Goal: Task Accomplishment & Management: Use online tool/utility

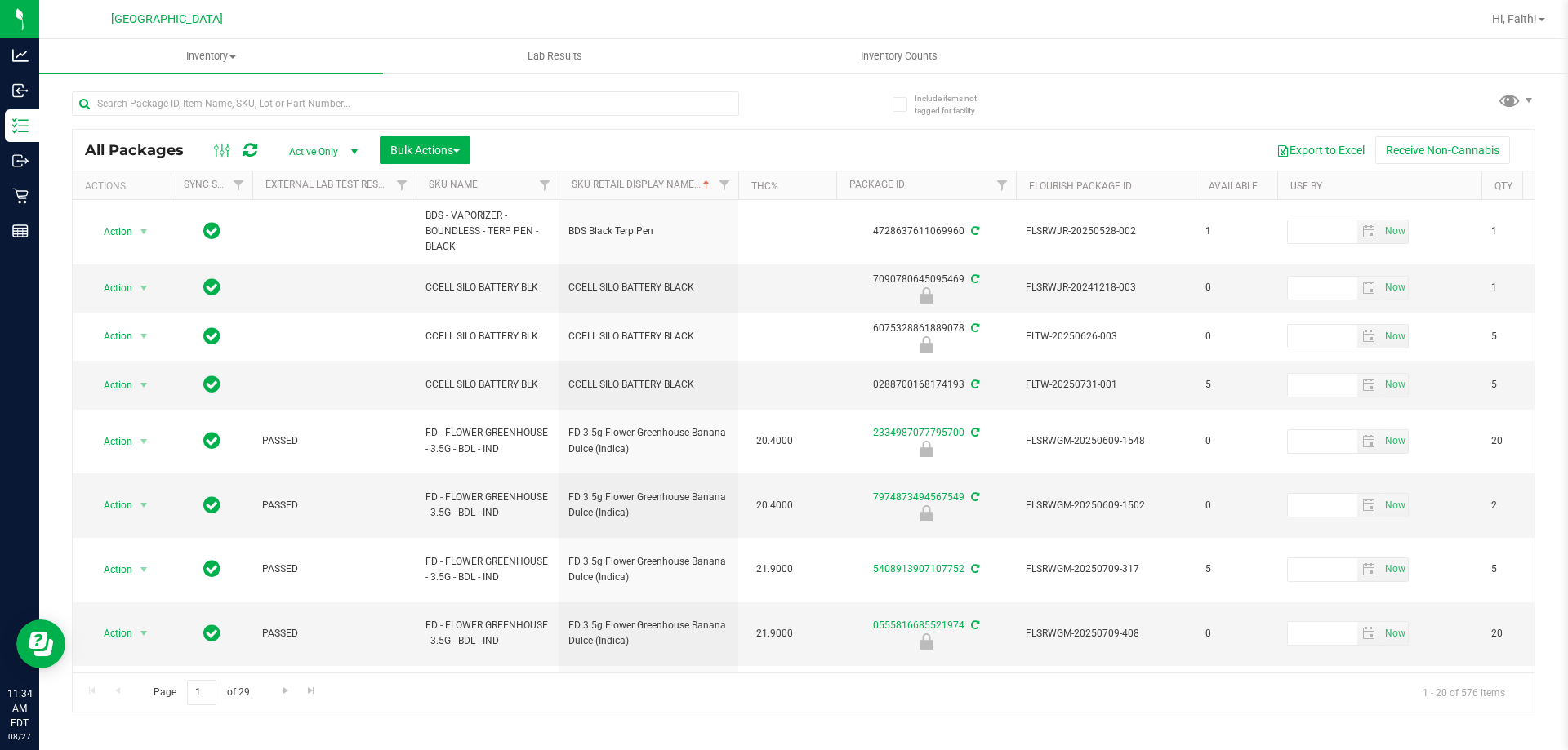
click at [405, 32] on div at bounding box center [886, 18] width 1189 height 32
click at [289, 101] on input "text" at bounding box center [406, 103] width 667 height 24
type input "ARZ"
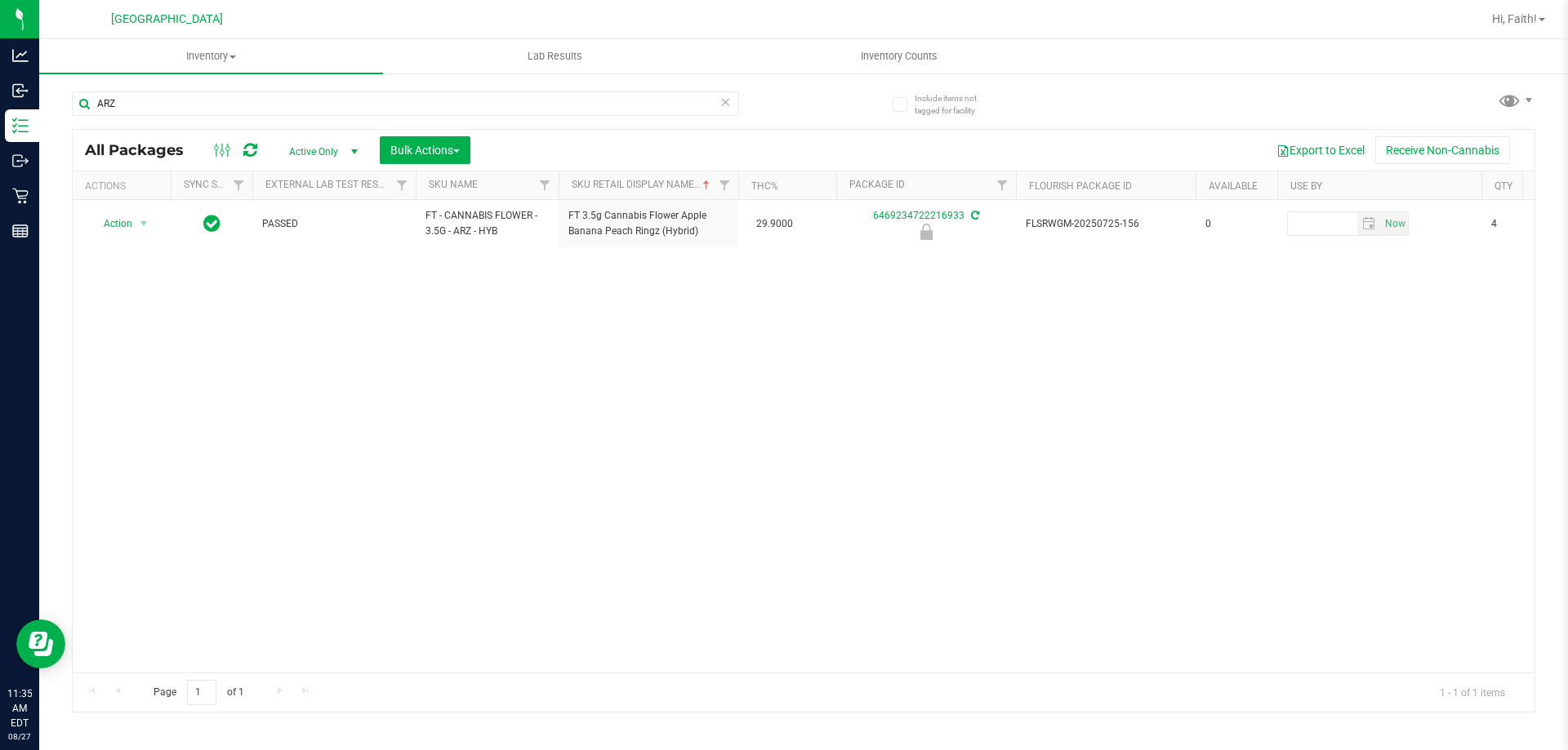
click at [408, 427] on div "Action Action Edit attributes Global inventory Locate package Package audit log…" at bounding box center [804, 437] width 1461 height 473
click at [159, 106] on input "ARZ" at bounding box center [406, 103] width 667 height 24
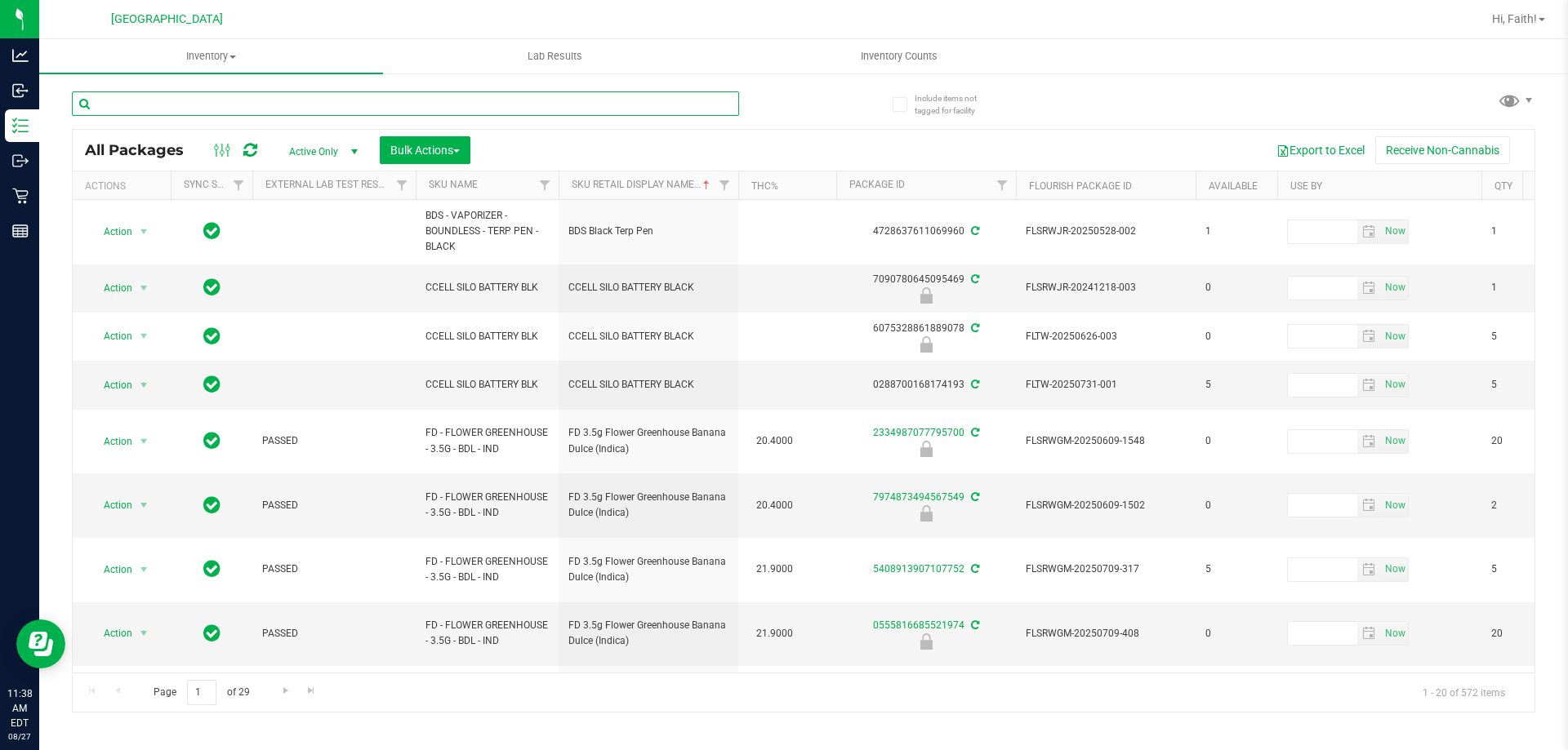
click at [318, 95] on input "text" at bounding box center [406, 103] width 667 height 24
type input "ARZ"
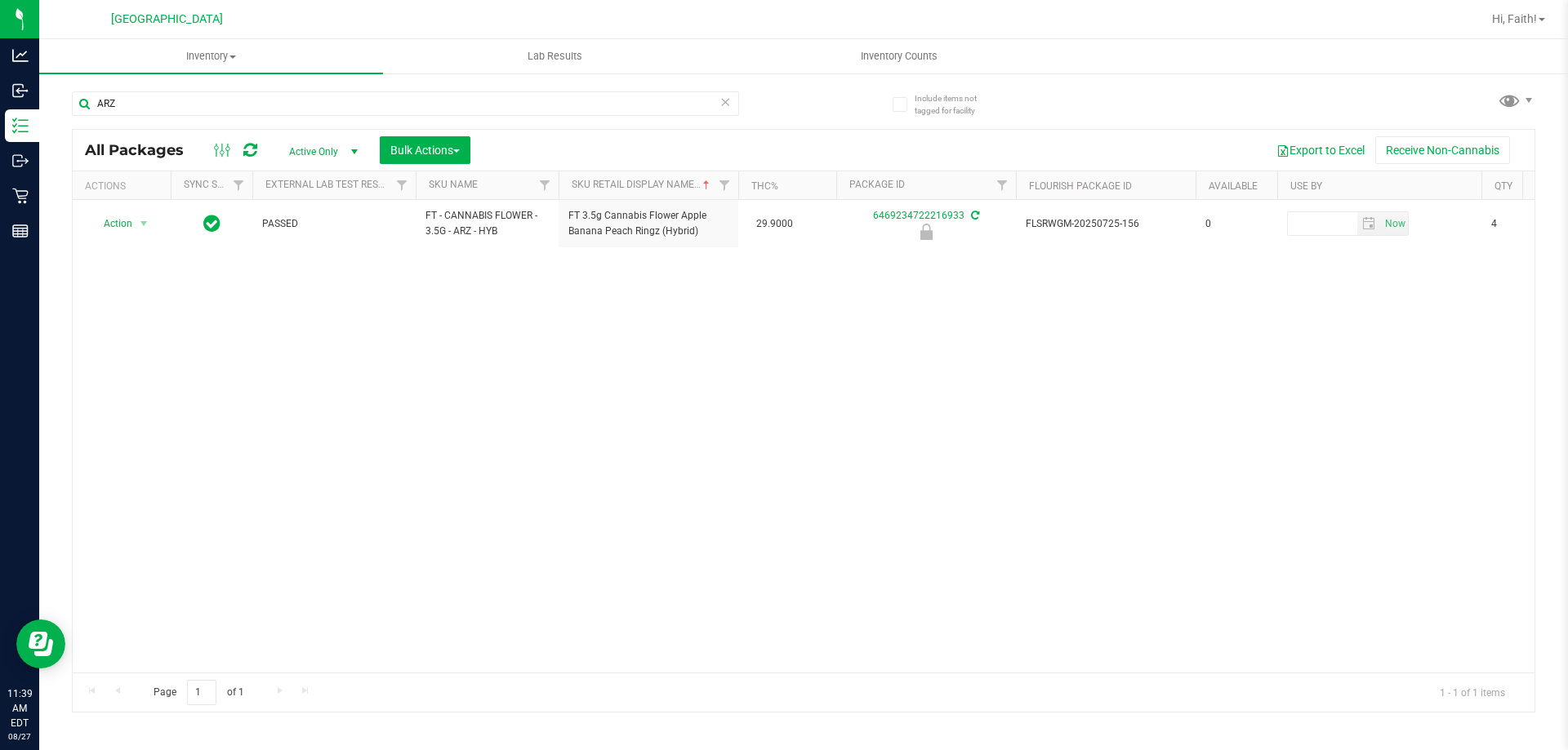
click at [724, 102] on icon at bounding box center [725, 101] width 12 height 19
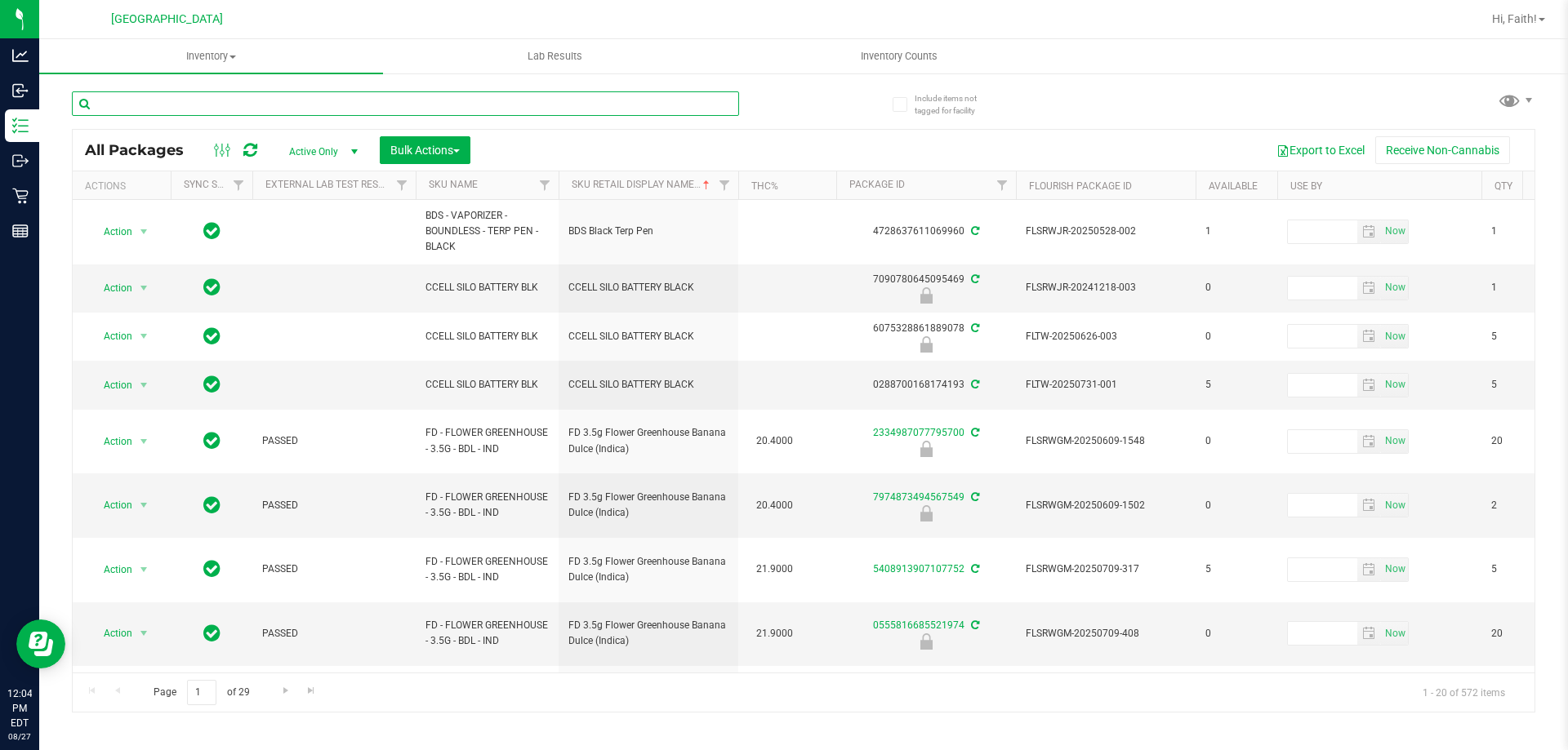
click at [263, 106] on input "text" at bounding box center [406, 103] width 667 height 24
type input "7837262789441280"
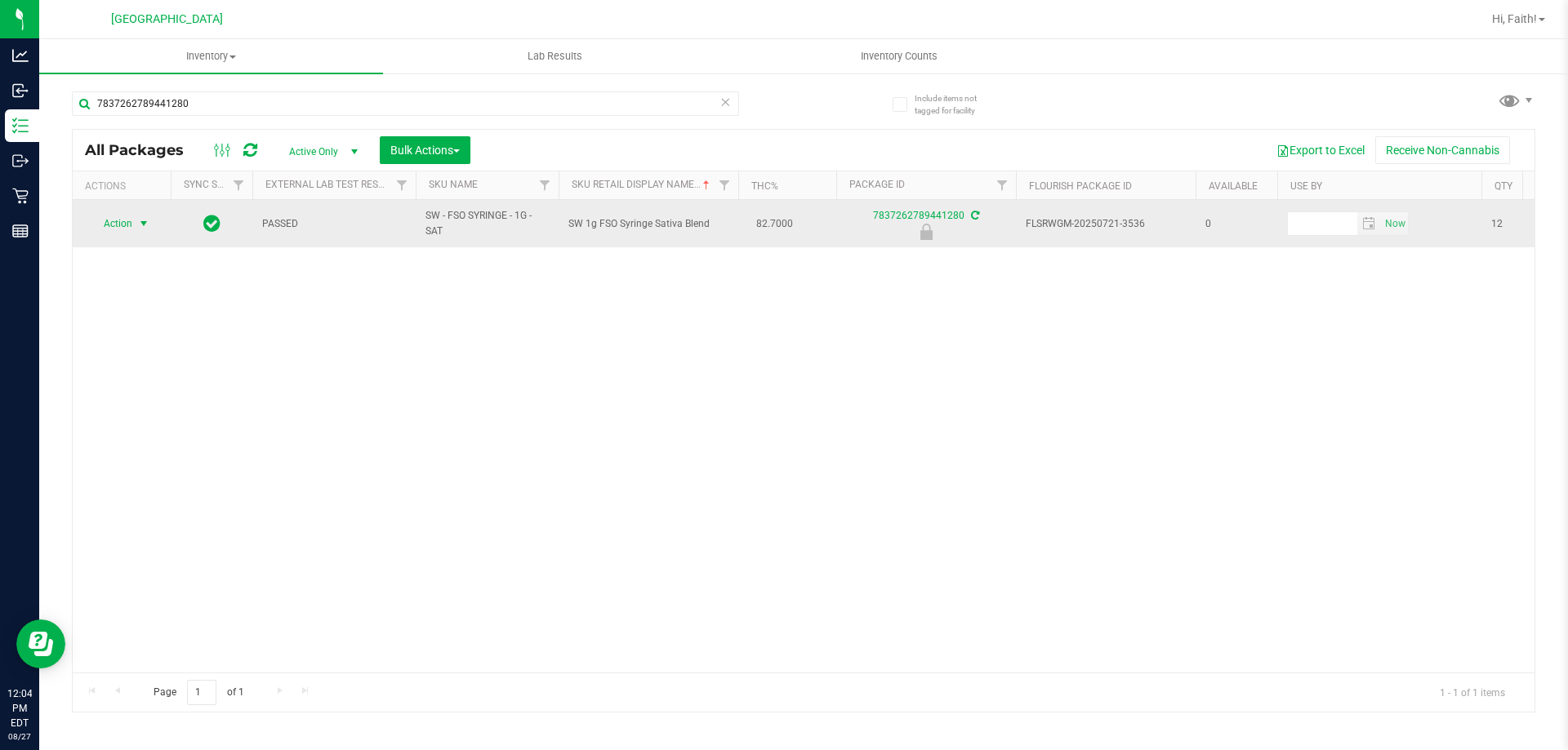
click at [95, 214] on span "Action" at bounding box center [112, 224] width 44 height 23
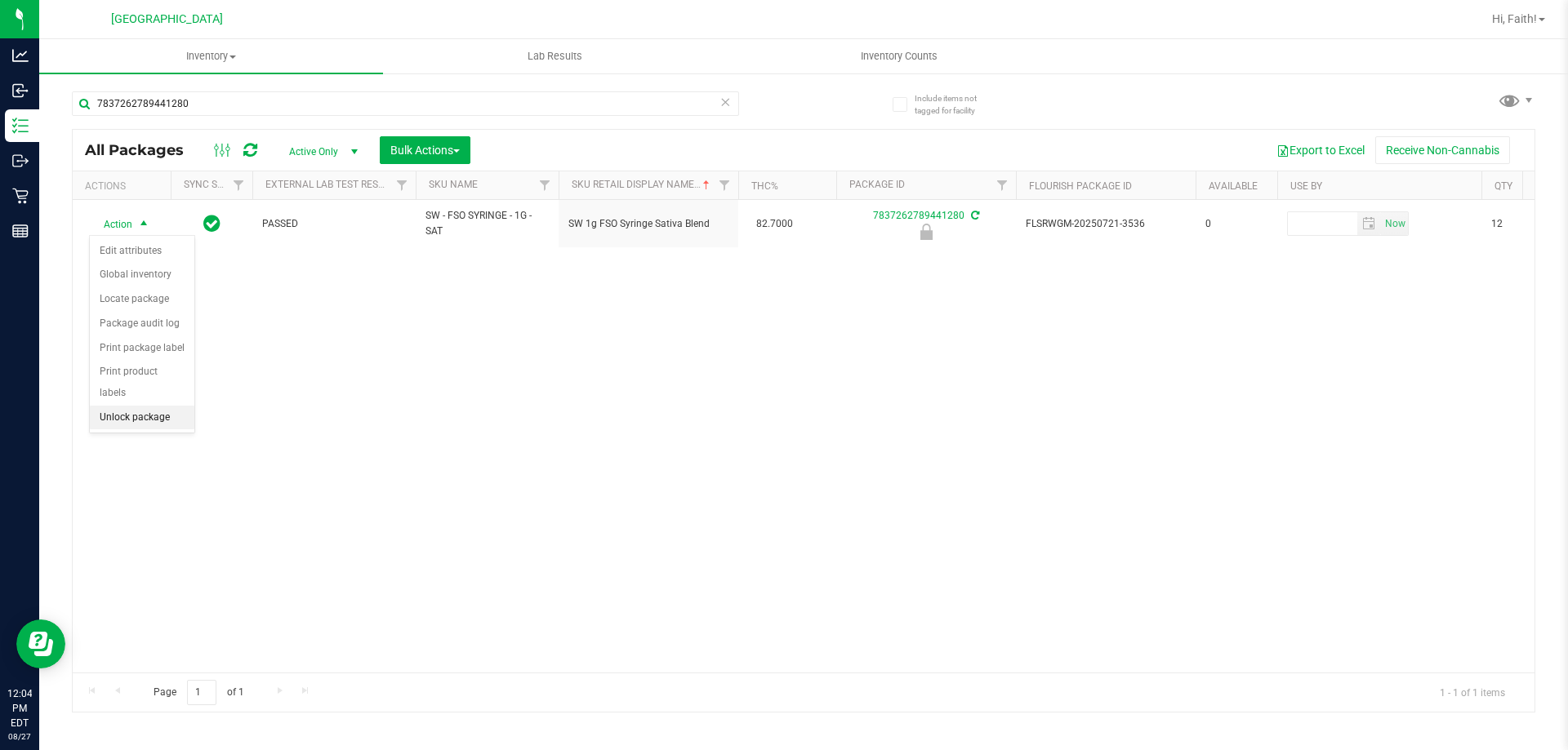
click at [145, 406] on li "Unlock package" at bounding box center [141, 417] width 105 height 24
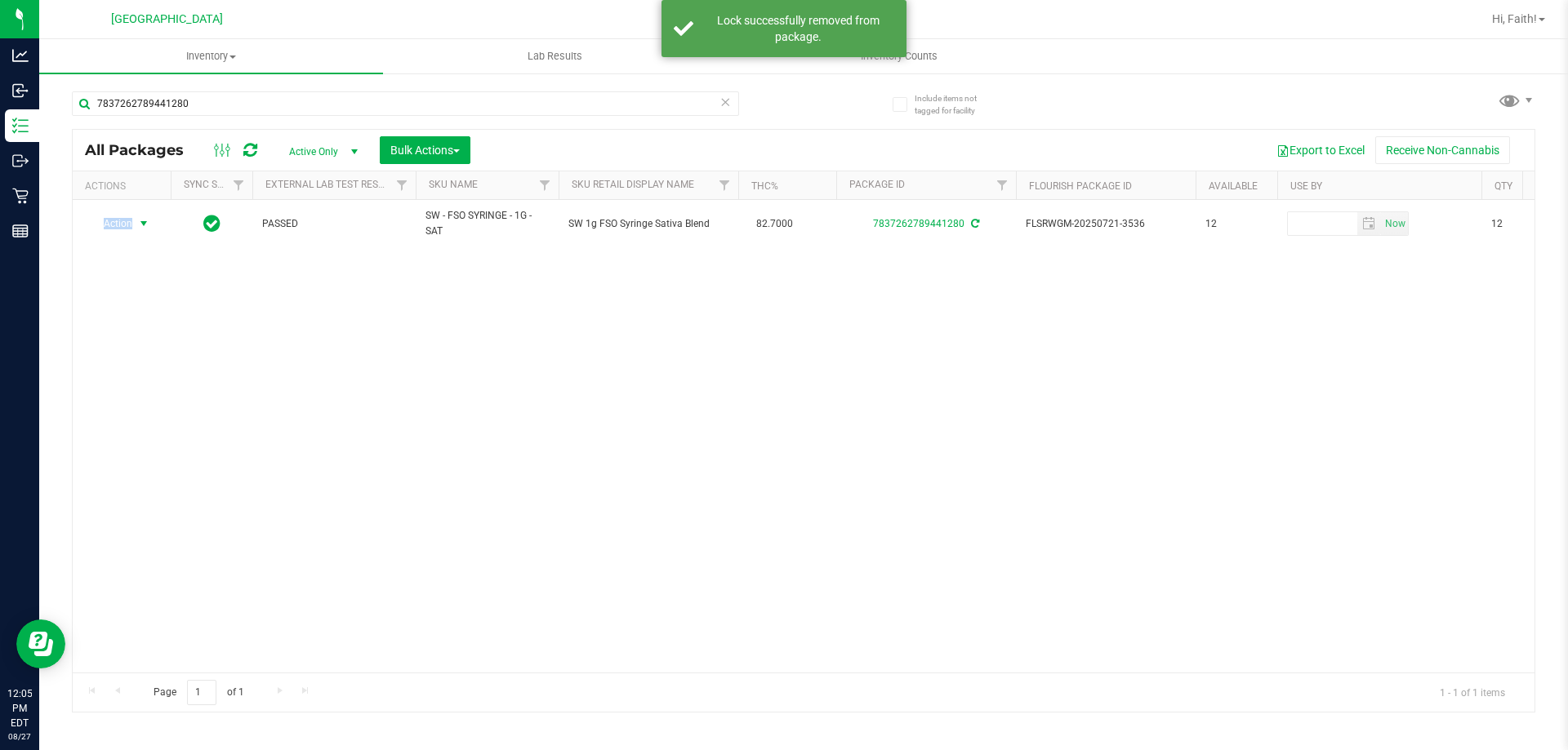
click at [116, 227] on span "Action" at bounding box center [112, 224] width 44 height 23
click at [167, 436] on li "Print product labels" at bounding box center [153, 444] width 127 height 24
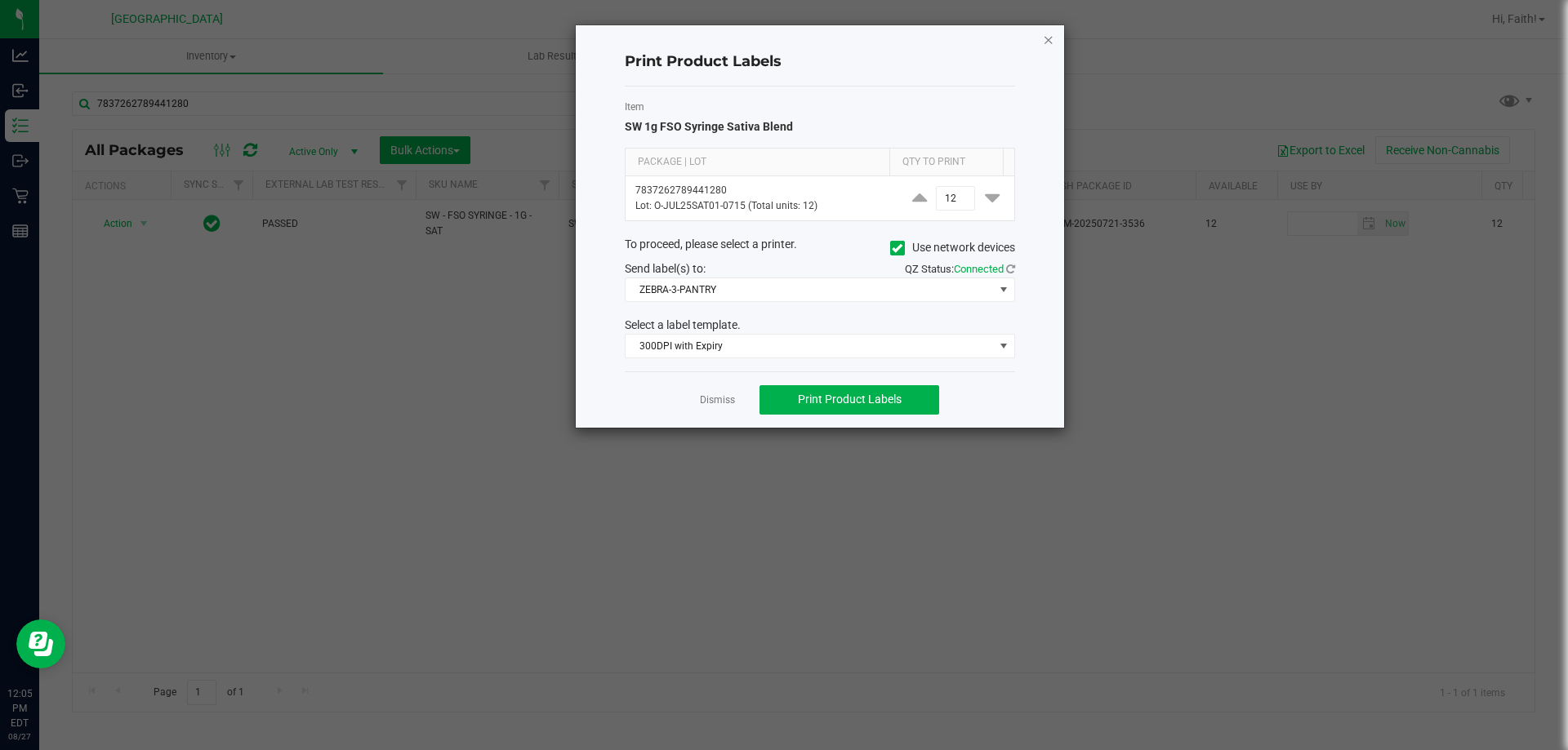
click at [1048, 44] on icon "button" at bounding box center [1049, 39] width 12 height 19
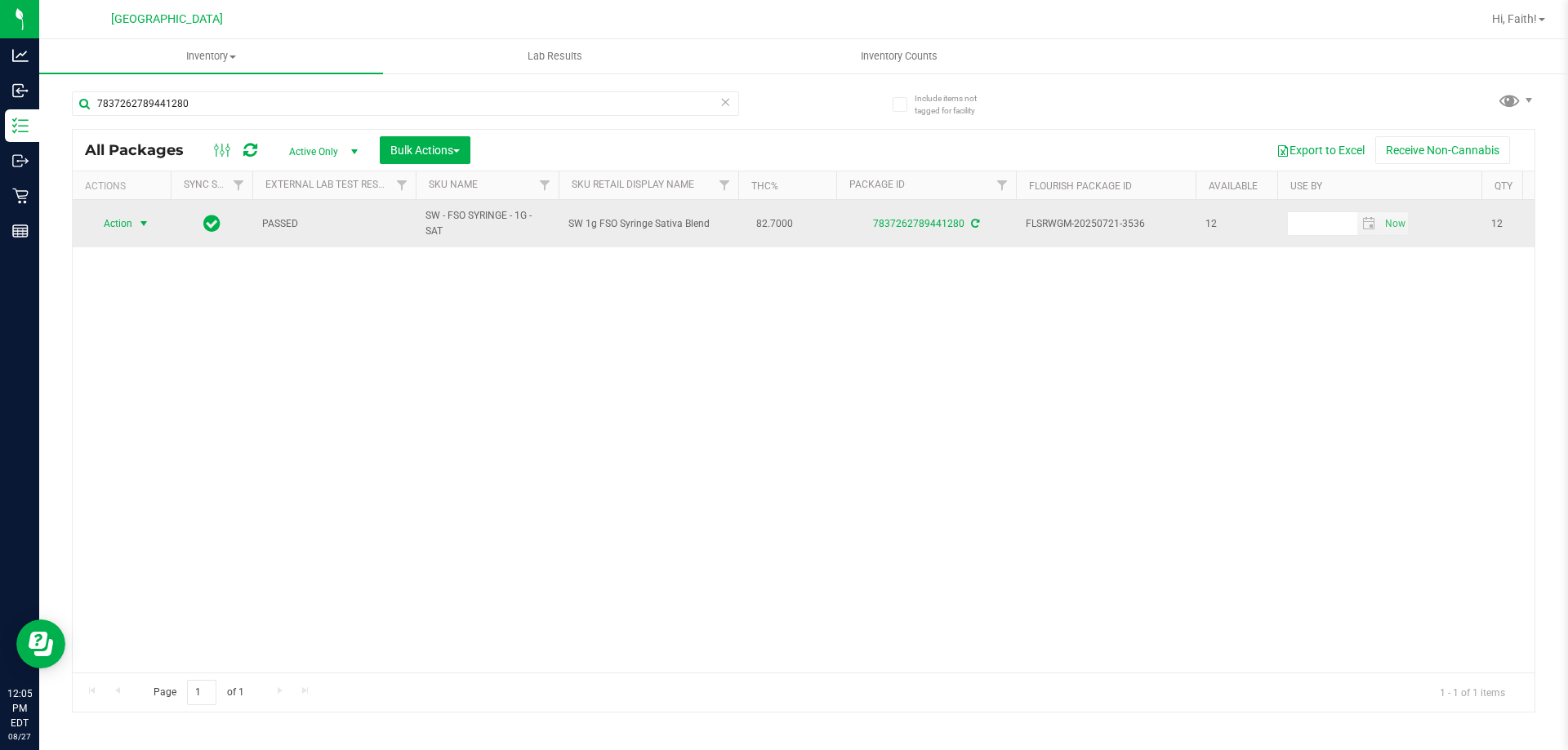
click at [131, 231] on span "Action" at bounding box center [112, 224] width 44 height 23
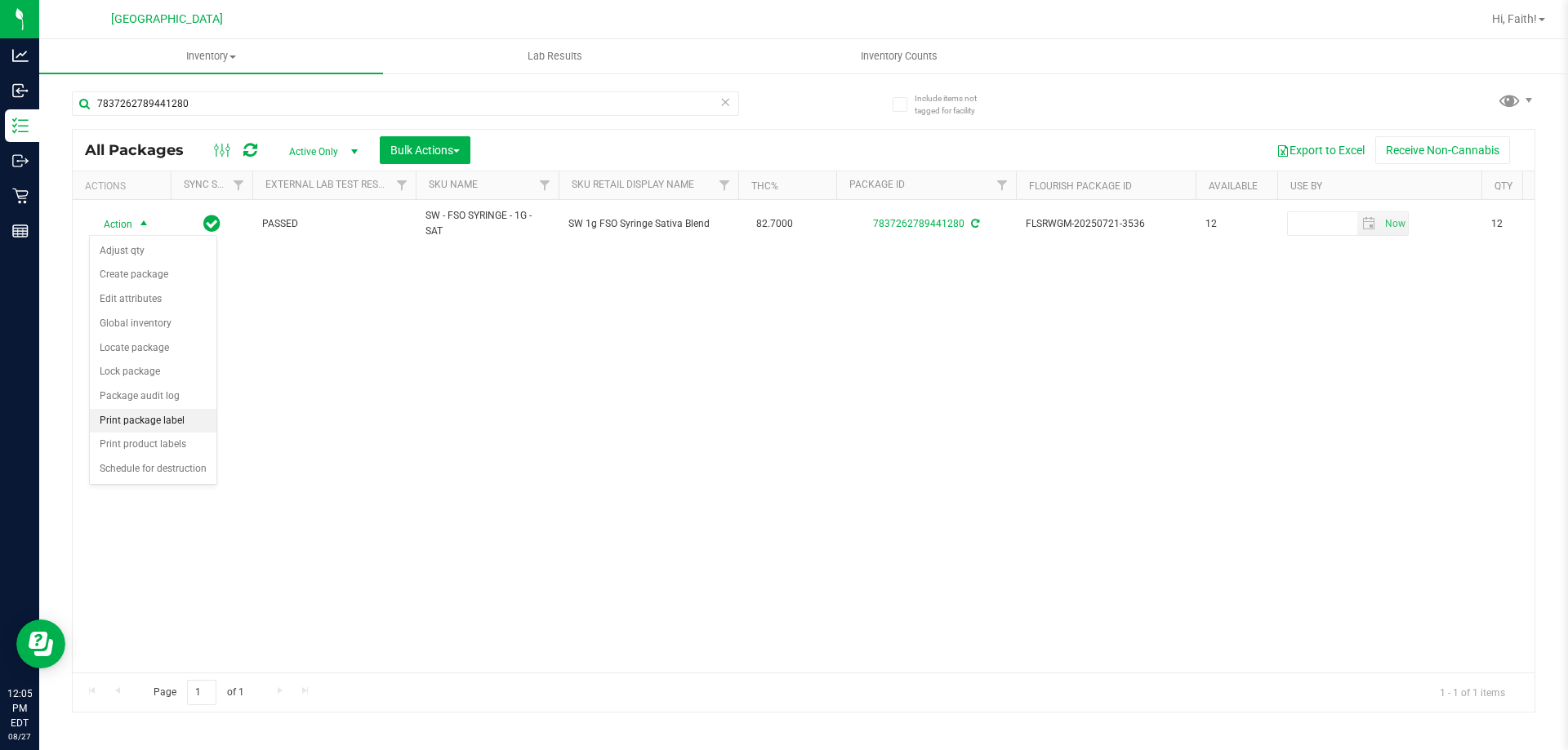
click at [160, 429] on li "Print package label" at bounding box center [153, 420] width 127 height 24
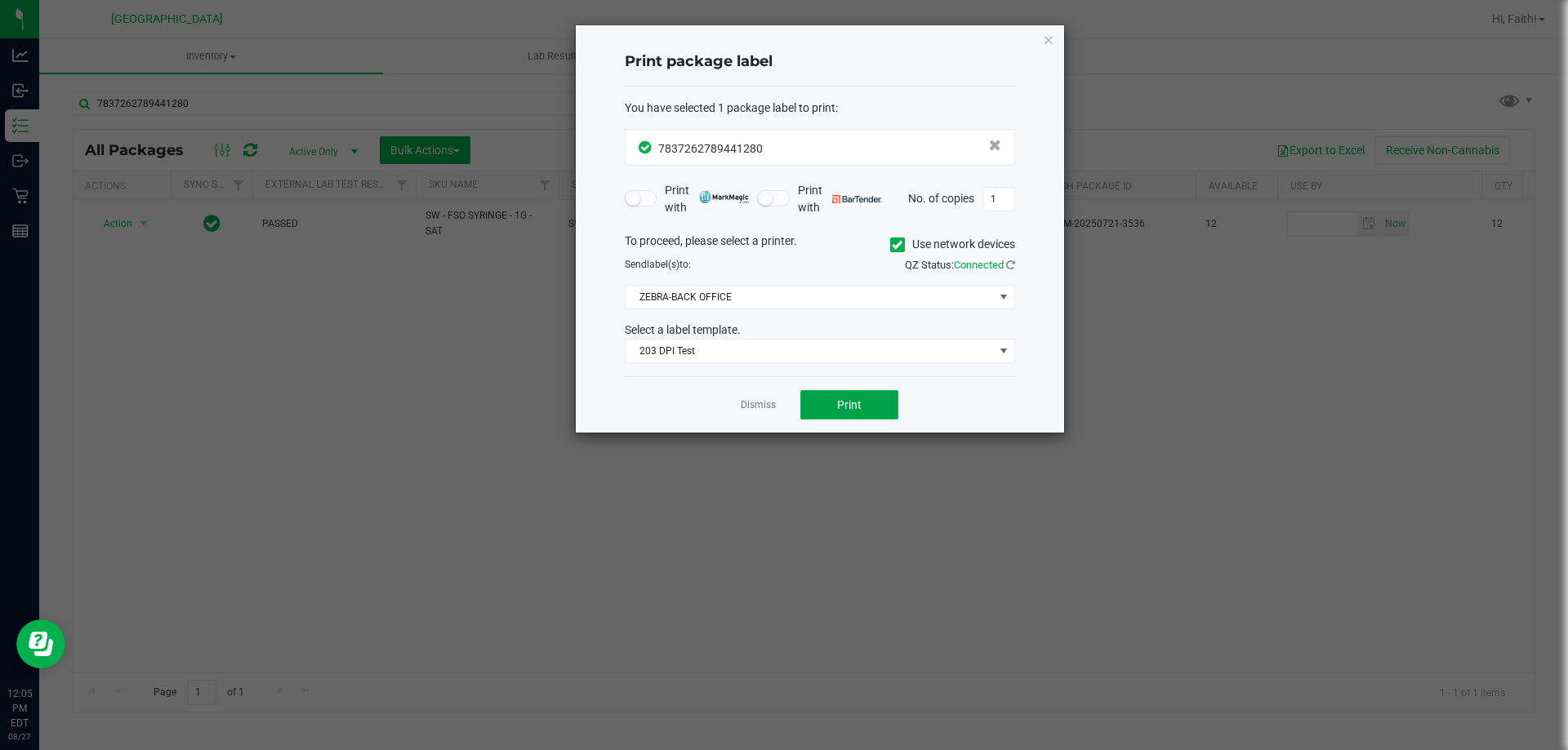
click at [885, 409] on button "Print" at bounding box center [849, 405] width 98 height 30
click at [770, 412] on link "Dismiss" at bounding box center [758, 405] width 36 height 13
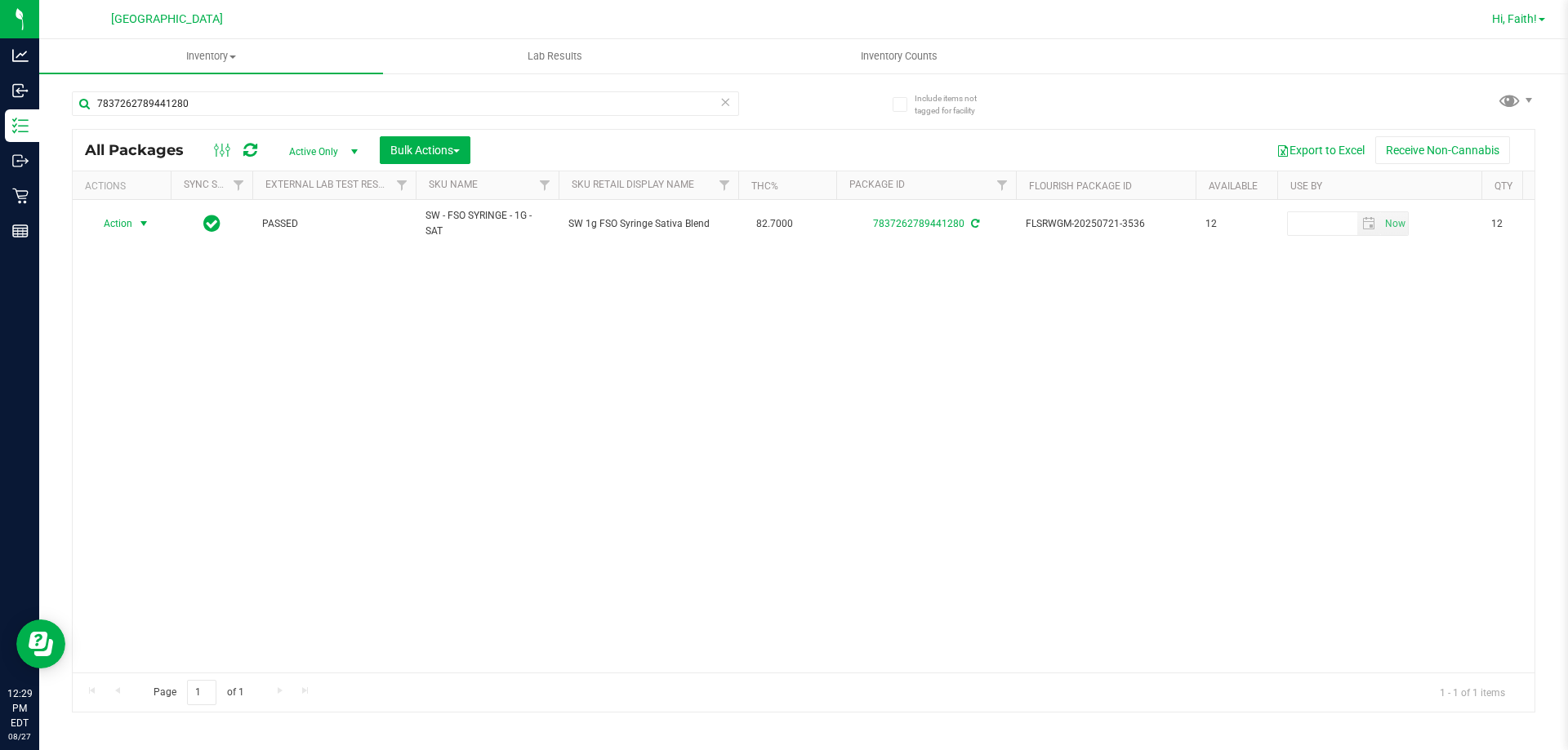
click at [1522, 18] on span "Hi, Faith!" at bounding box center [1514, 19] width 45 height 13
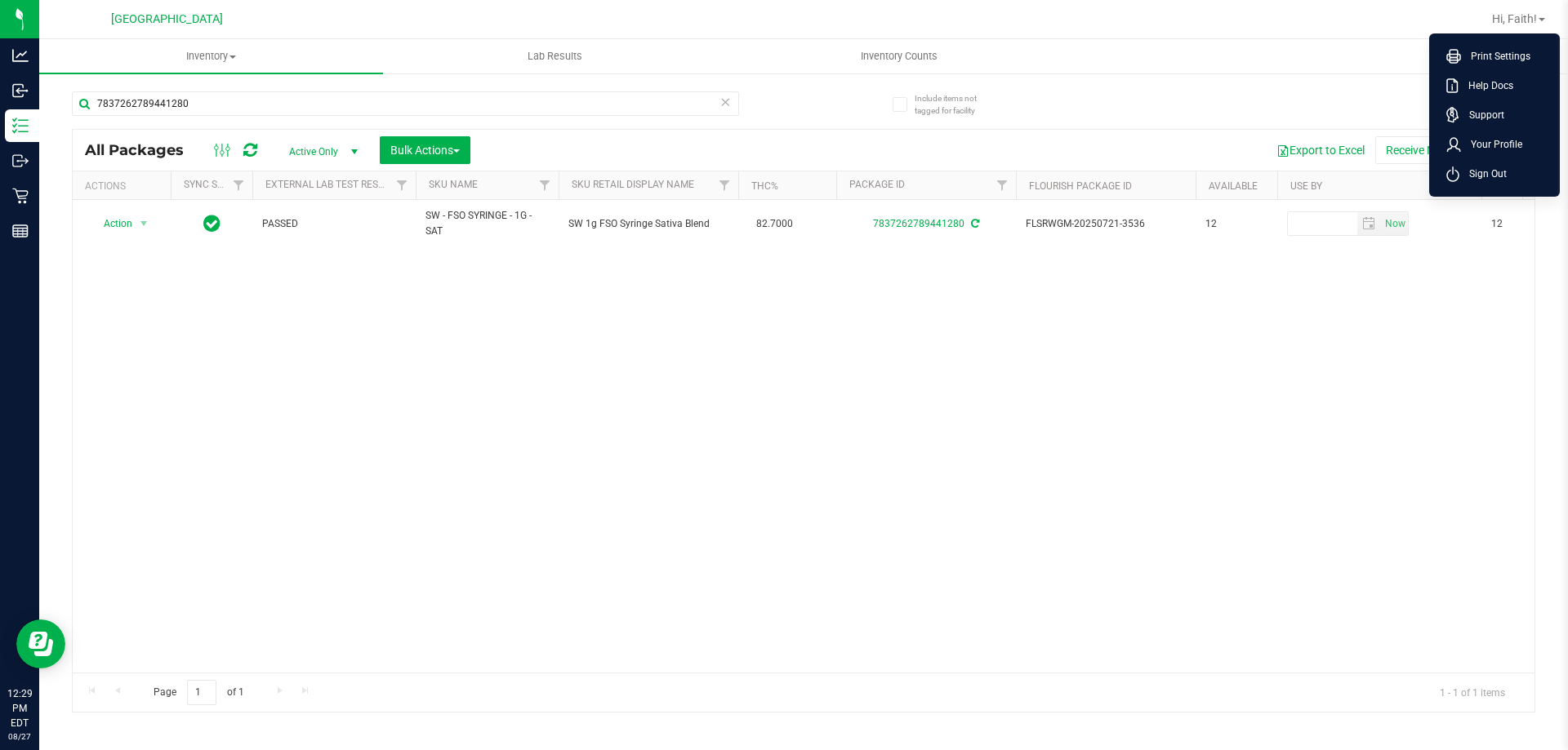
drag, startPoint x: 1481, startPoint y: 165, endPoint x: 1465, endPoint y: 166, distance: 16.0
click at [1481, 166] on span "Sign Out" at bounding box center [1482, 173] width 47 height 16
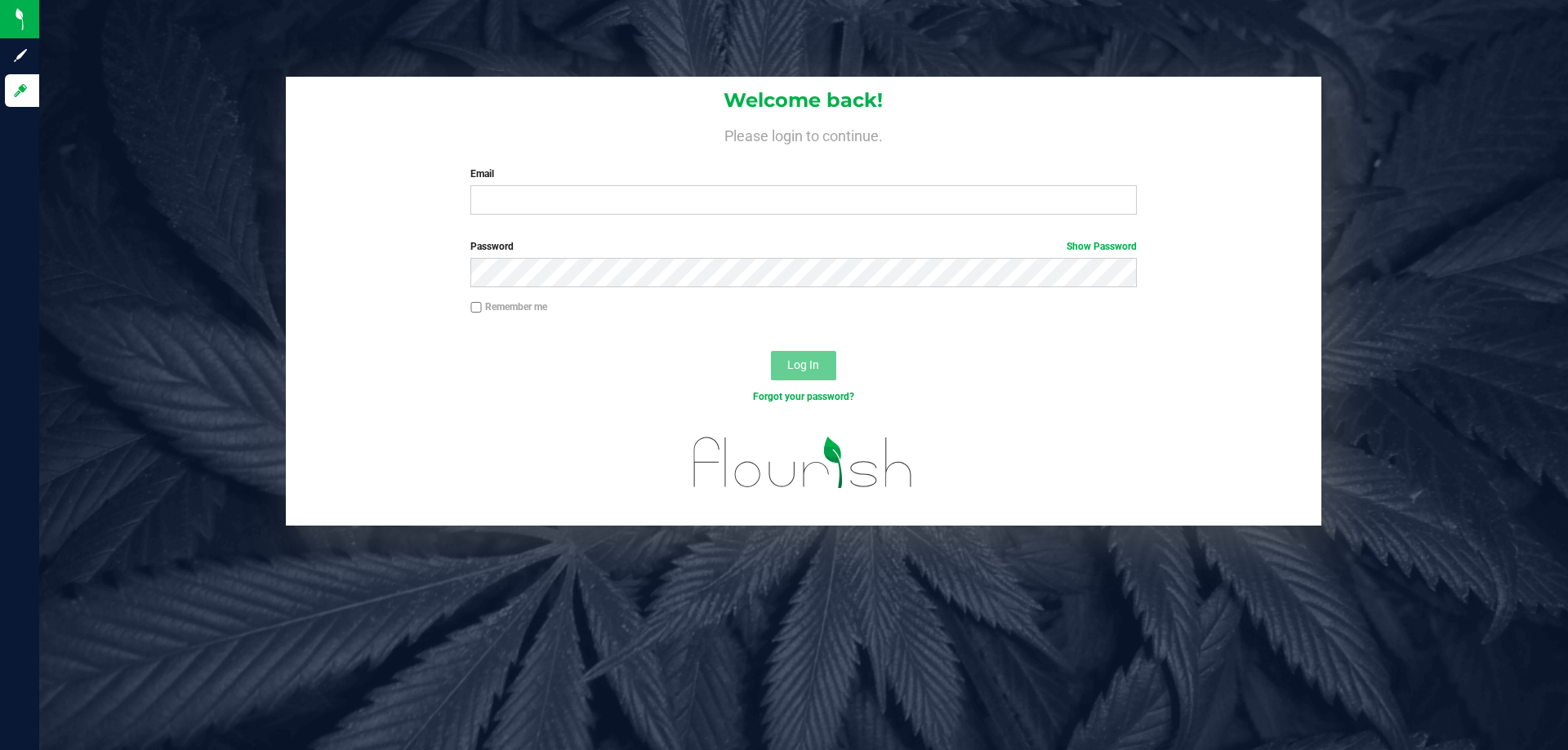
click at [647, 186] on div "Email Required Please format your email correctly." at bounding box center [803, 190] width 690 height 48
click at [628, 203] on input "Email" at bounding box center [803, 200] width 665 height 30
type input "[EMAIL_ADDRESS][DOMAIN_NAME]"
click at [771, 351] on button "Log In" at bounding box center [804, 365] width 65 height 30
